Goal: Find contact information: Find contact information

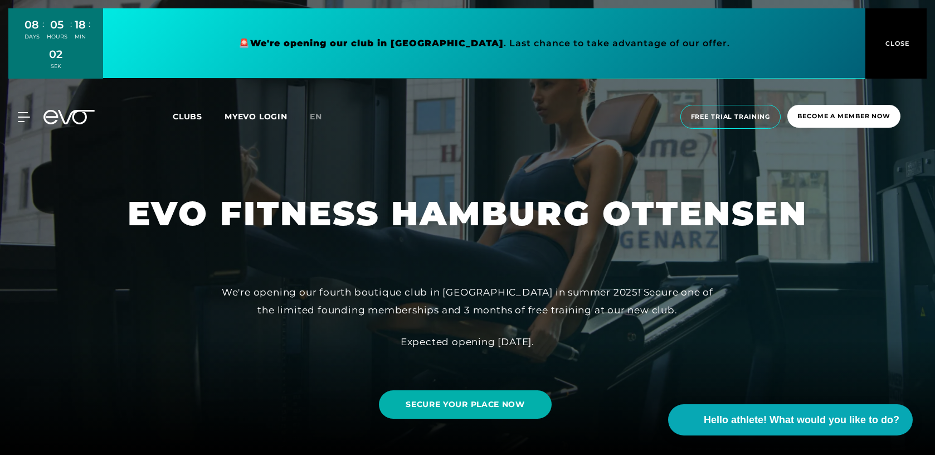
click at [697, 35] on link at bounding box center [484, 43] width 763 height 70
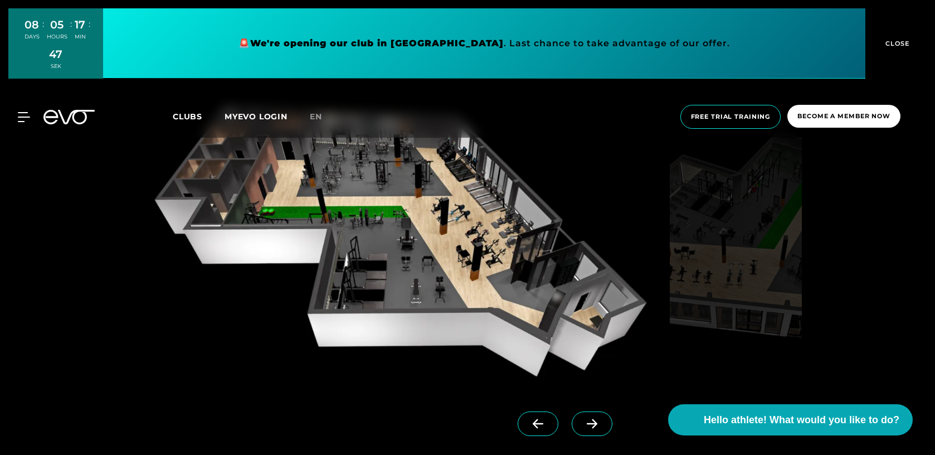
scroll to position [1020, 0]
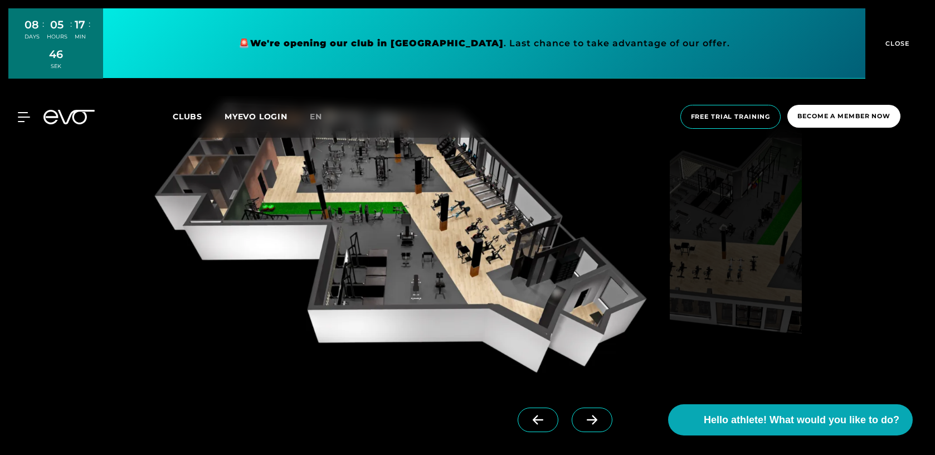
click at [583, 422] on icon at bounding box center [593, 420] width 20 height 10
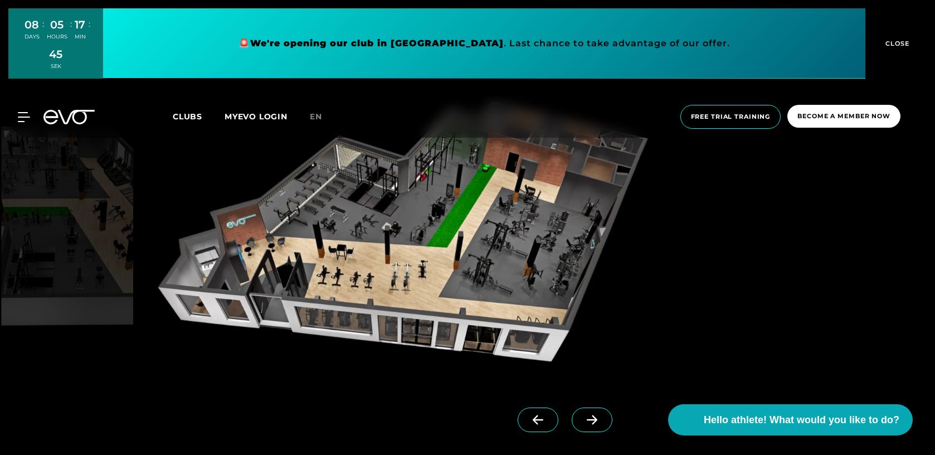
click at [583, 422] on icon at bounding box center [593, 420] width 20 height 10
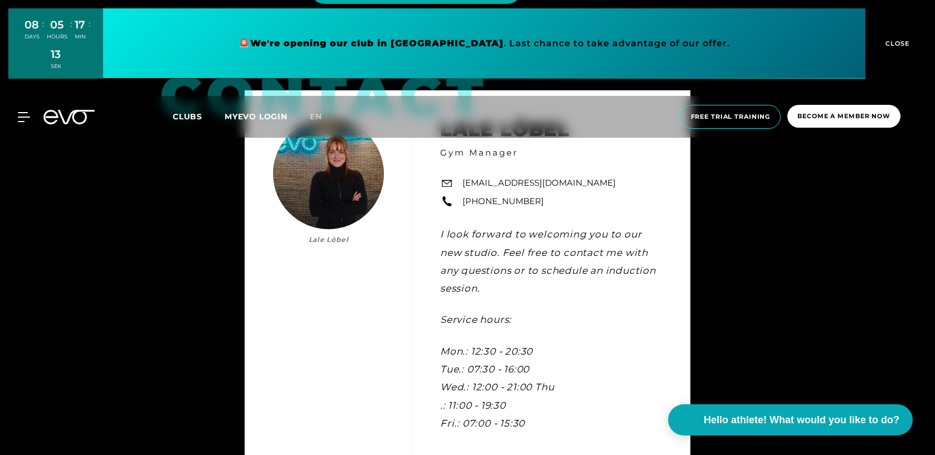
scroll to position [3147, 0]
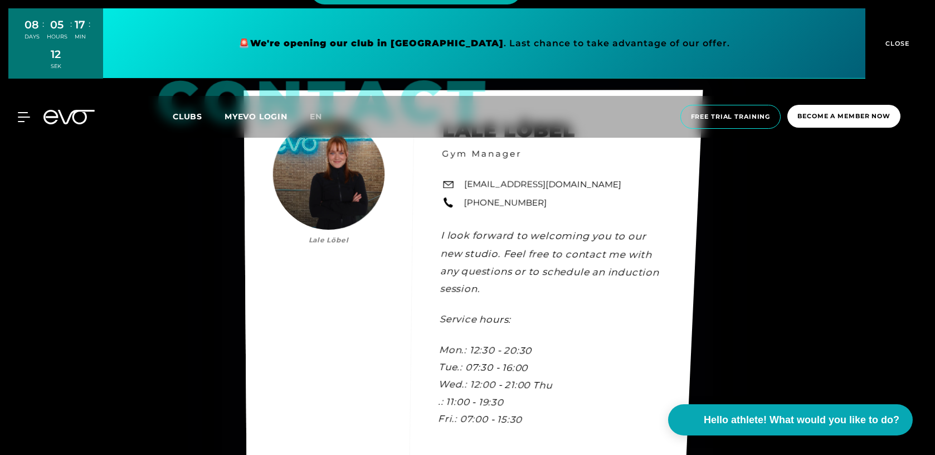
click at [541, 182] on link "[EMAIL_ADDRESS][DOMAIN_NAME]" at bounding box center [543, 184] width 158 height 13
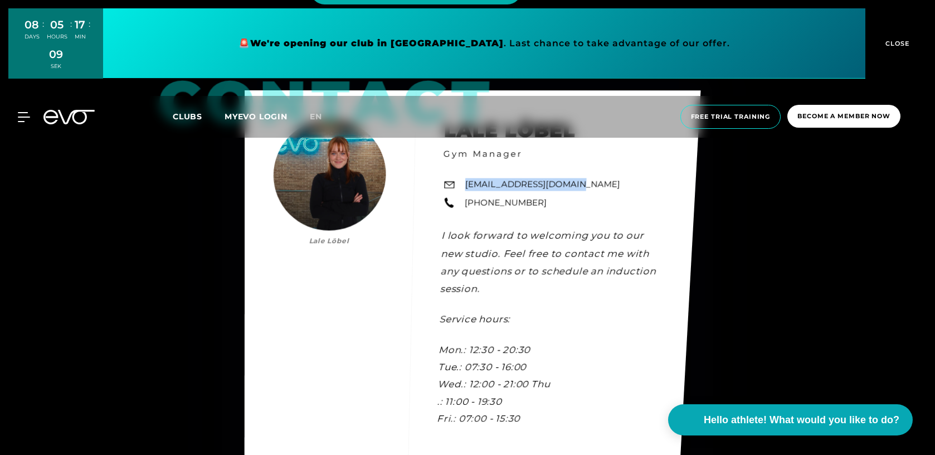
drag, startPoint x: 585, startPoint y: 186, endPoint x: 463, endPoint y: 187, distance: 122.6
click at [463, 187] on div "contact [PERSON_NAME] [PERSON_NAME] Gym Manager [EMAIL_ADDRESS][DOMAIN_NAME] [P…" at bounding box center [473, 278] width 457 height 376
copy font "[EMAIL_ADDRESS][DOMAIN_NAME]"
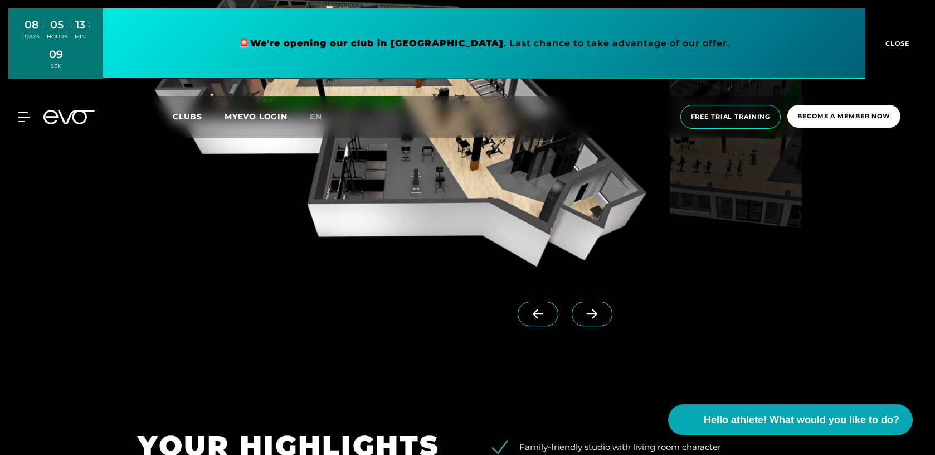
scroll to position [1039, 0]
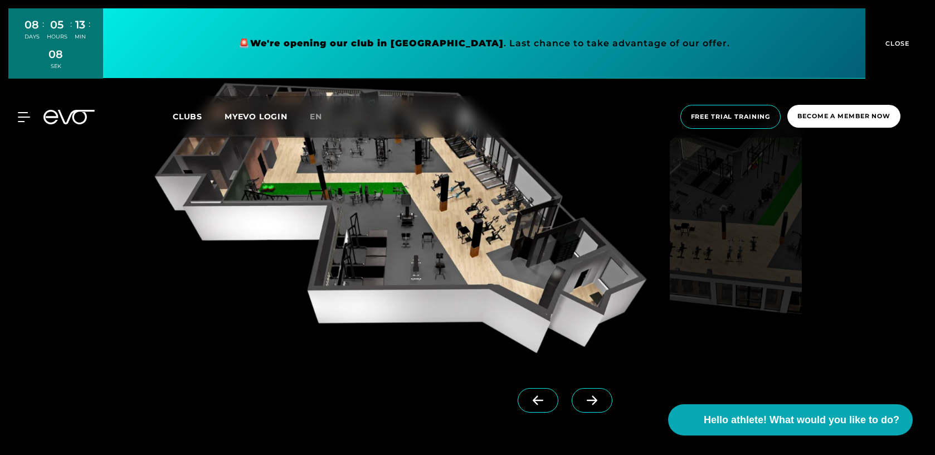
click at [587, 400] on icon at bounding box center [592, 400] width 11 height 9
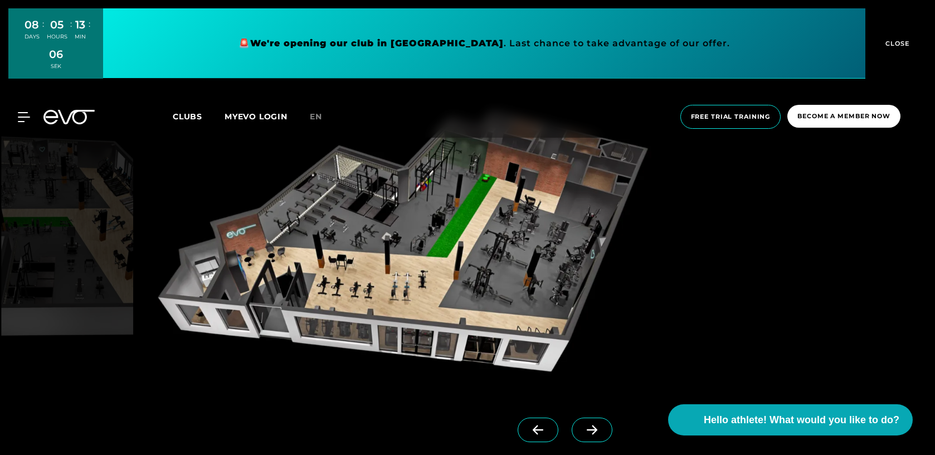
scroll to position [1011, 0]
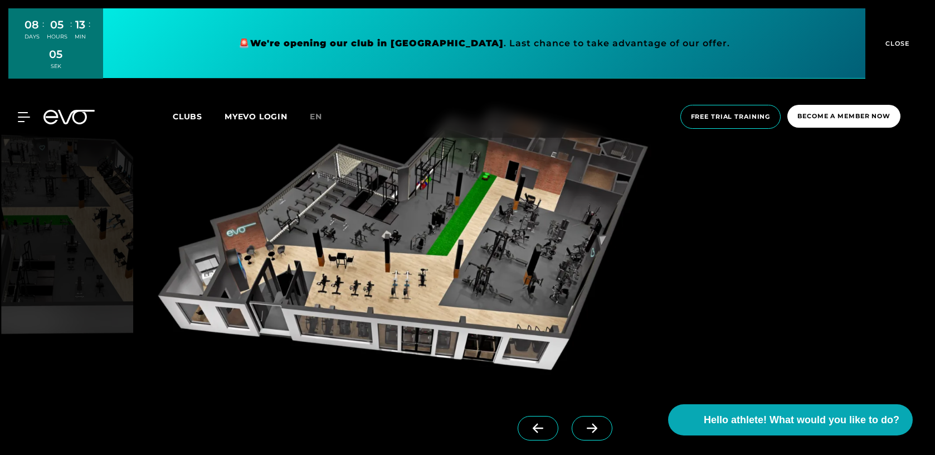
click at [583, 431] on icon at bounding box center [593, 428] width 20 height 10
